Goal: Task Accomplishment & Management: Use online tool/utility

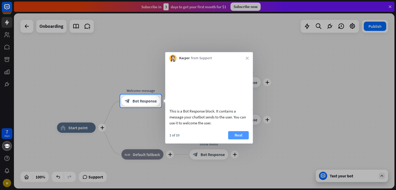
click at [239, 140] on button "Next" at bounding box center [238, 135] width 21 height 8
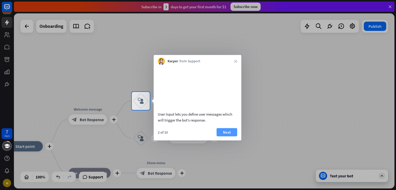
click at [228, 136] on button "Next" at bounding box center [227, 132] width 21 height 8
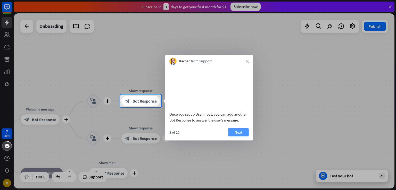
click at [239, 136] on button "Next" at bounding box center [238, 132] width 21 height 8
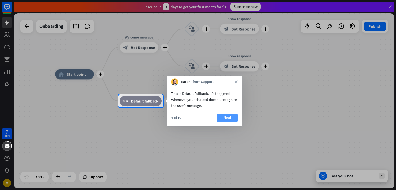
click at [229, 119] on button "Next" at bounding box center [227, 118] width 21 height 8
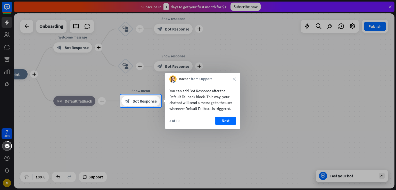
click at [229, 119] on button "Next" at bounding box center [225, 121] width 21 height 8
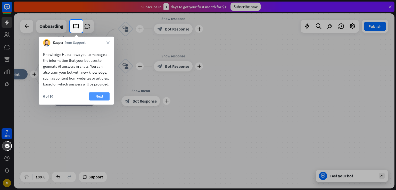
click at [98, 101] on button "Next" at bounding box center [99, 96] width 21 height 8
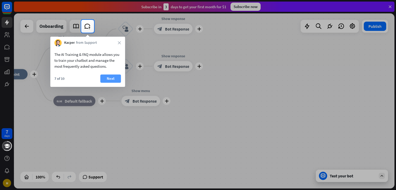
click at [109, 76] on button "Next" at bounding box center [110, 79] width 21 height 8
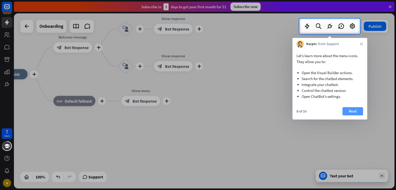
click at [357, 111] on button "Next" at bounding box center [353, 111] width 21 height 8
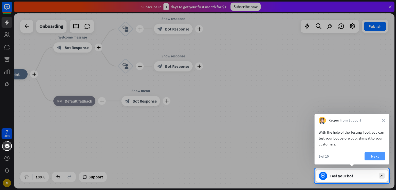
click at [372, 155] on button "Next" at bounding box center [375, 156] width 21 height 8
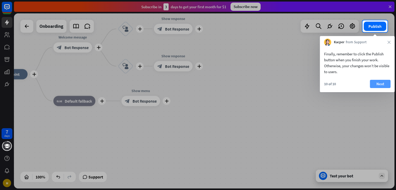
click at [378, 86] on button "Next" at bounding box center [380, 84] width 21 height 8
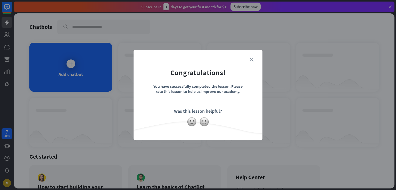
click at [253, 59] on icon "close" at bounding box center [252, 60] width 4 height 4
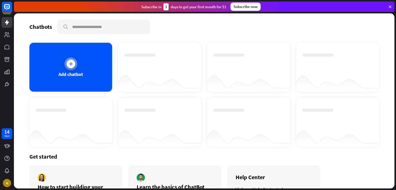
click at [77, 67] on div "Add chatbot" at bounding box center [70, 67] width 83 height 49
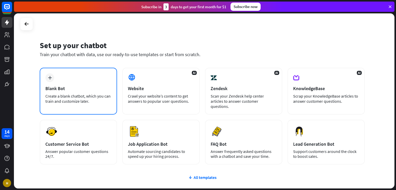
click at [64, 86] on div "Blank Bot" at bounding box center [78, 89] width 66 height 6
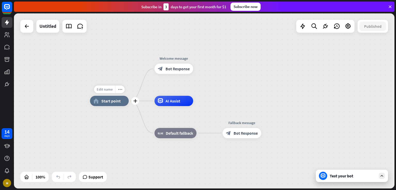
click at [106, 92] on span "Edit name" at bounding box center [105, 89] width 16 height 5
type input "**********"
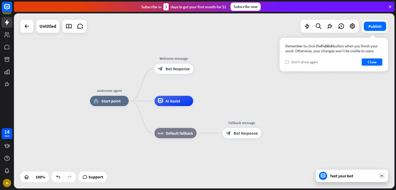
click at [288, 64] on div "check Don't show again" at bounding box center [302, 62] width 33 height 5
click at [366, 62] on button "Close" at bounding box center [372, 62] width 21 height 7
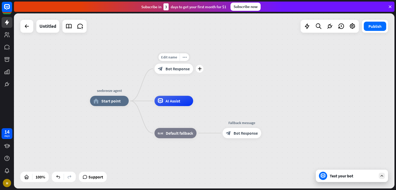
click at [168, 69] on span "Bot Response" at bounding box center [178, 68] width 24 height 5
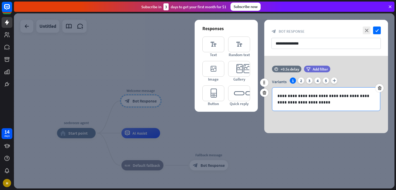
click at [347, 100] on p "**********" at bounding box center [327, 99] width 98 height 13
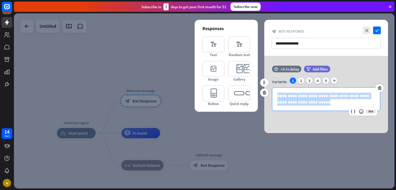
click at [347, 100] on p "**********" at bounding box center [327, 99] width 98 height 13
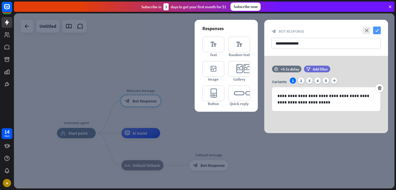
click at [377, 31] on icon "check" at bounding box center [377, 31] width 8 height 8
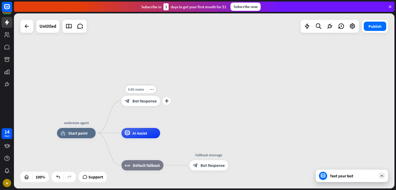
click at [145, 100] on span "Bot Response" at bounding box center [145, 101] width 24 height 5
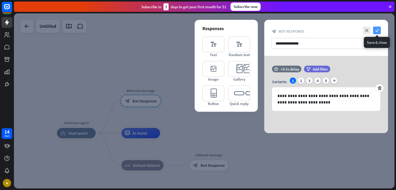
click at [379, 32] on icon "check" at bounding box center [377, 31] width 8 height 8
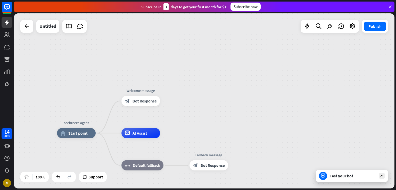
click at [343, 176] on div "Test your bot" at bounding box center [353, 176] width 46 height 5
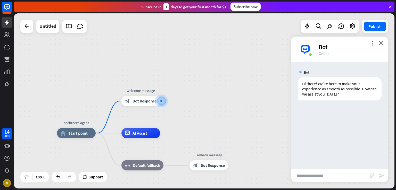
click at [343, 176] on input "text" at bounding box center [330, 175] width 78 height 13
type input "**********"
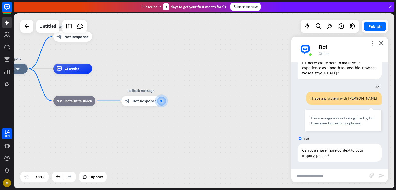
scroll to position [22, 0]
click at [379, 42] on icon "close" at bounding box center [381, 43] width 5 height 5
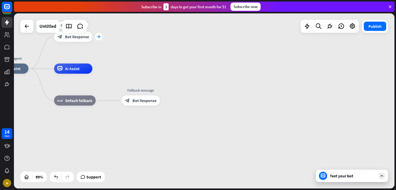
click at [97, 35] on icon "plus" at bounding box center [99, 37] width 4 height 4
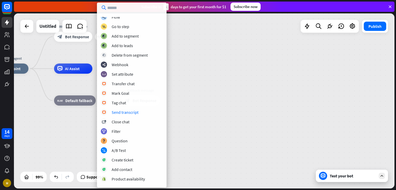
scroll to position [0, 0]
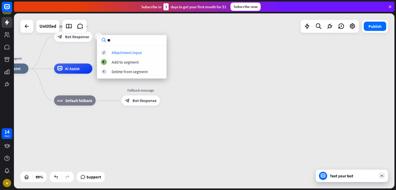
type input "*"
